Goal: Task Accomplishment & Management: Manage account settings

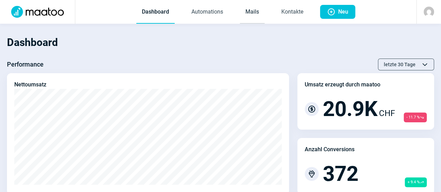
click at [240, 14] on link "Mails" at bounding box center [252, 12] width 25 height 23
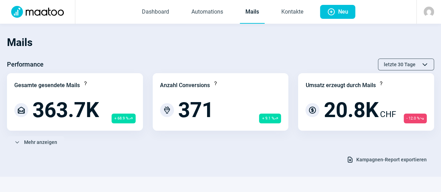
click at [257, 160] on div "Download icon Kampagnen-Report exportieren" at bounding box center [220, 160] width 427 height 12
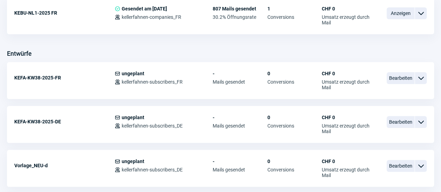
scroll to position [251, 0]
click at [416, 168] on div "ChevronDown icon" at bounding box center [421, 166] width 12 height 12
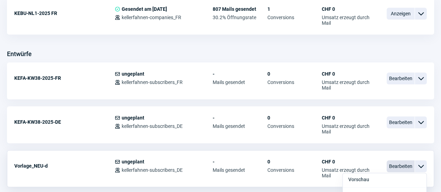
click at [412, 166] on span "Bearbeiten" at bounding box center [401, 166] width 28 height 12
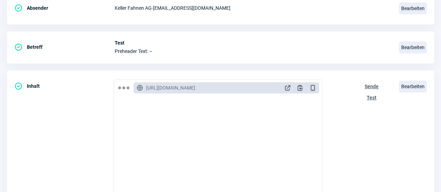
scroll to position [167, 0]
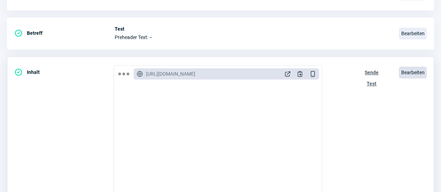
click at [415, 70] on span "Bearbeiten" at bounding box center [413, 73] width 28 height 12
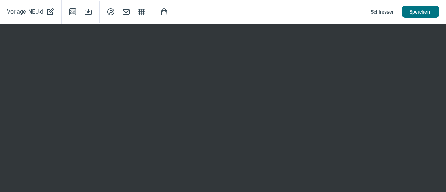
click at [427, 9] on span "Speichern" at bounding box center [421, 11] width 22 height 11
click at [383, 14] on span "Schliessen" at bounding box center [383, 11] width 24 height 11
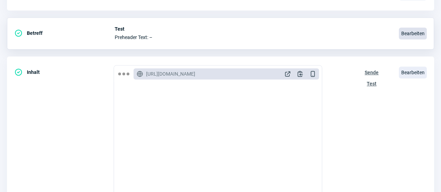
click at [416, 36] on span "Bearbeiten" at bounding box center [413, 34] width 28 height 12
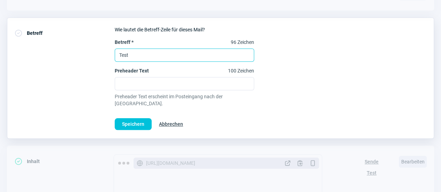
drag, startPoint x: 139, startPoint y: 55, endPoint x: 24, endPoint y: 42, distance: 115.8
click at [24, 42] on div "CheckCircle icon Betreff Wie lautet die Betreff-Zeile für dieses Mail? Betreff …" at bounding box center [220, 77] width 427 height 121
type input "Jetzt aufmachen🎆☘️"
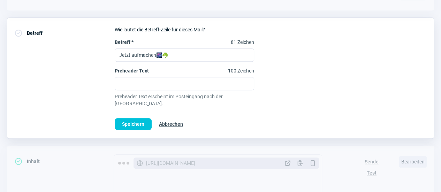
click at [170, 119] on span "Abbrechen" at bounding box center [171, 124] width 24 height 11
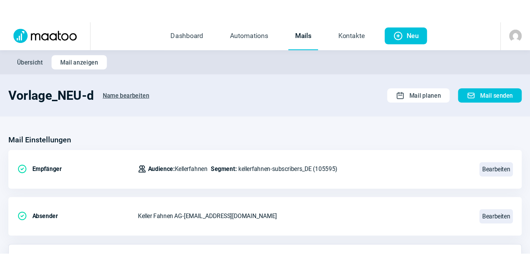
scroll to position [0, 0]
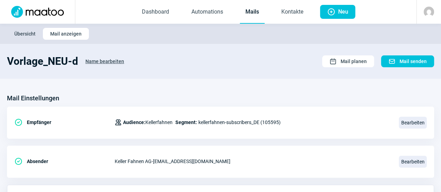
click at [240, 12] on link "Mails" at bounding box center [252, 12] width 25 height 23
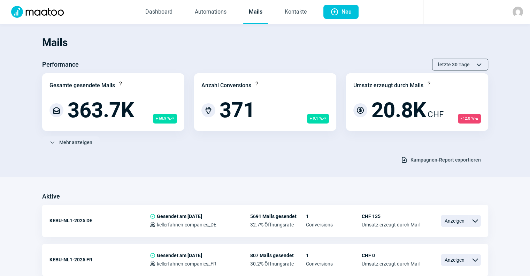
click at [219, 142] on div "ChevronDown icon Mehr anzeigen" at bounding box center [265, 142] width 446 height 12
